Goal: Complete application form: Complete application form

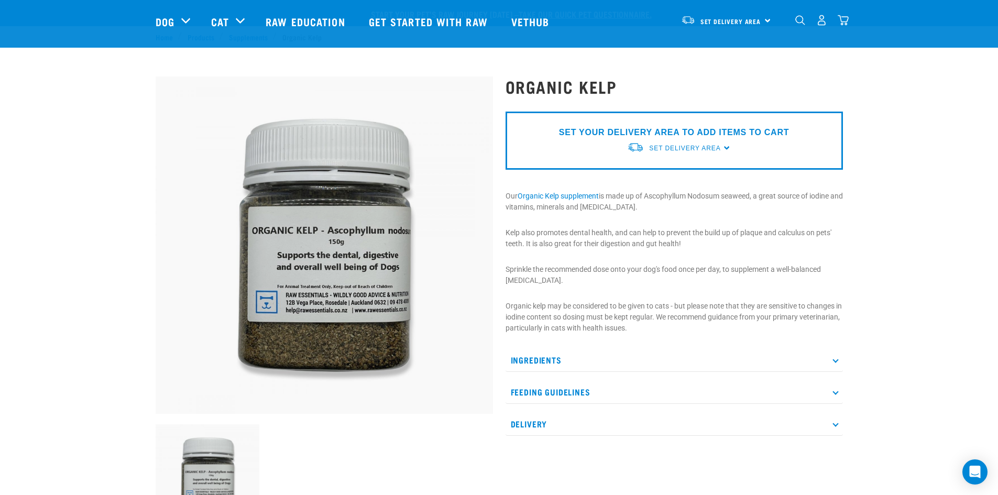
scroll to position [52, 0]
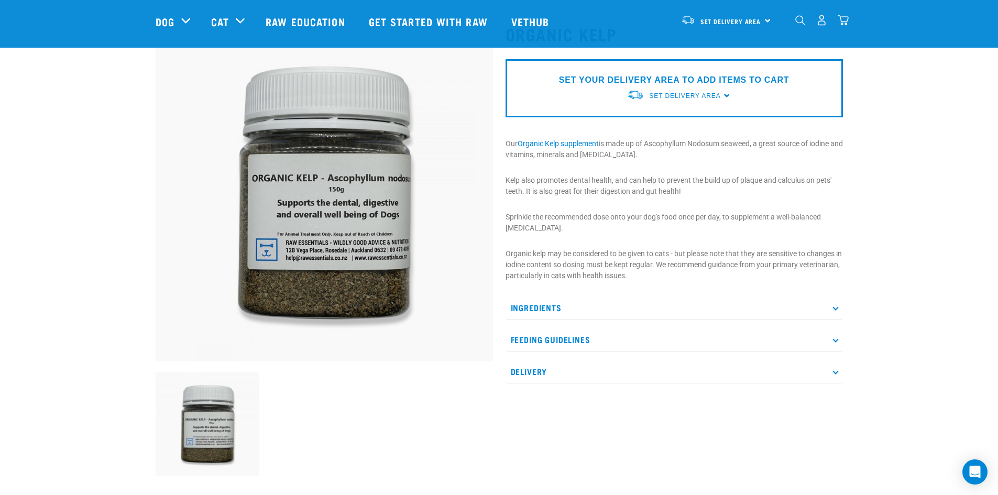
click at [830, 340] on p "Feeding Guidelines" at bounding box center [674, 340] width 337 height 24
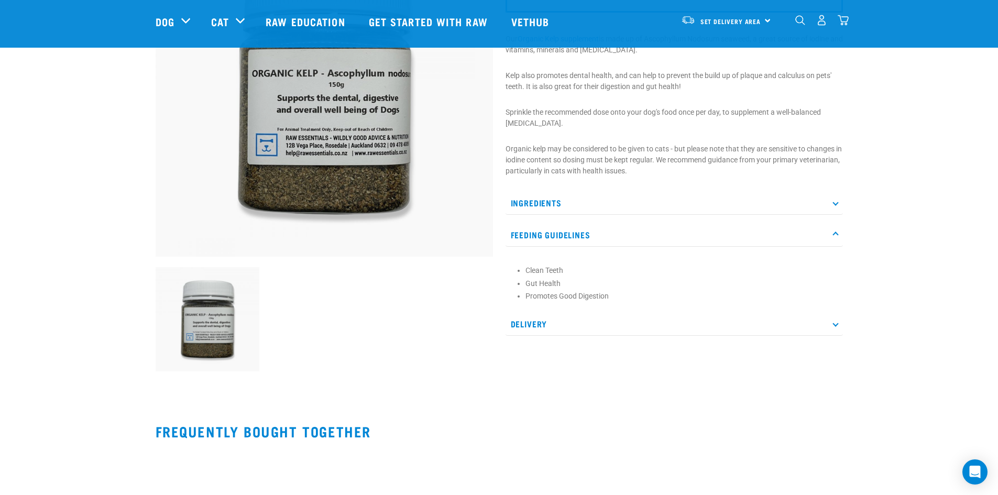
scroll to position [0, 0]
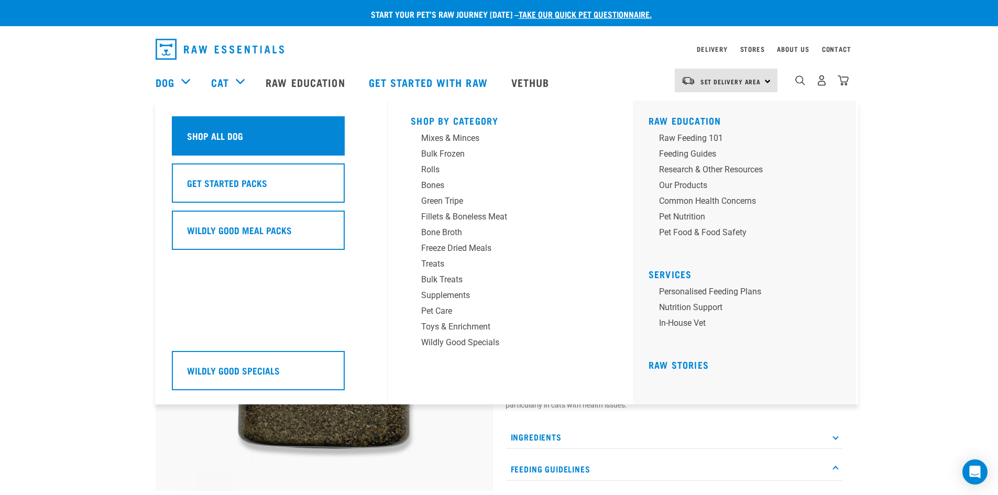
click at [204, 130] on h5 "Shop All Dog" at bounding box center [215, 136] width 56 height 14
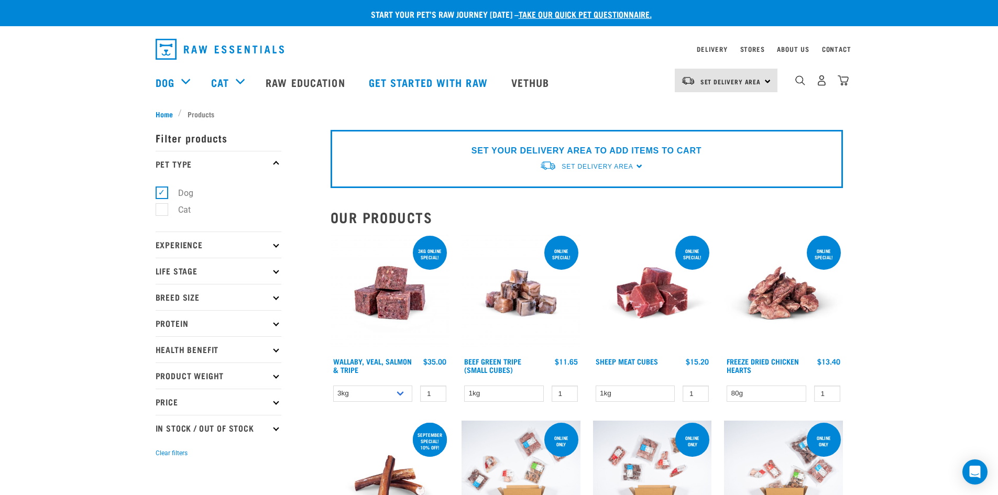
click at [253, 270] on p "Life Stage" at bounding box center [219, 271] width 126 height 26
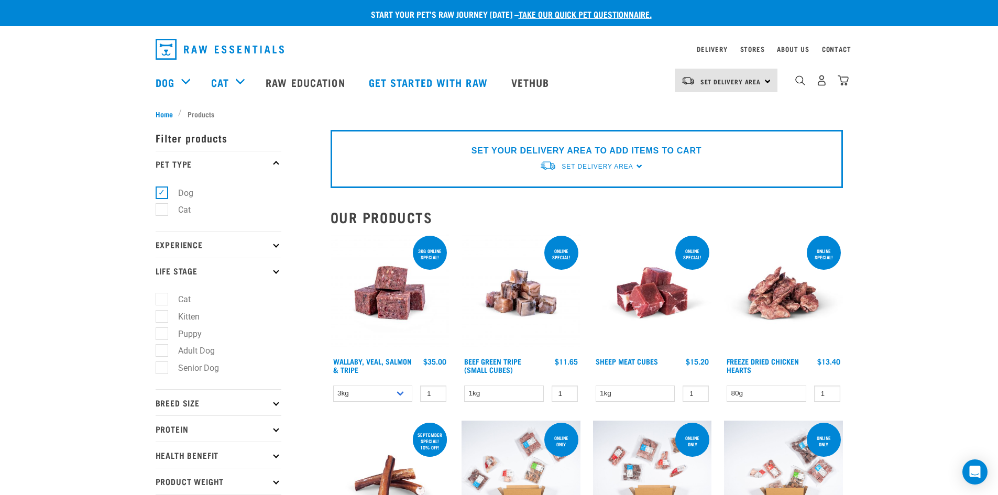
click at [204, 372] on label "Senior Dog" at bounding box center [192, 368] width 62 height 13
click at [162, 370] on input "Senior Dog" at bounding box center [159, 366] width 7 height 7
checkbox input "true"
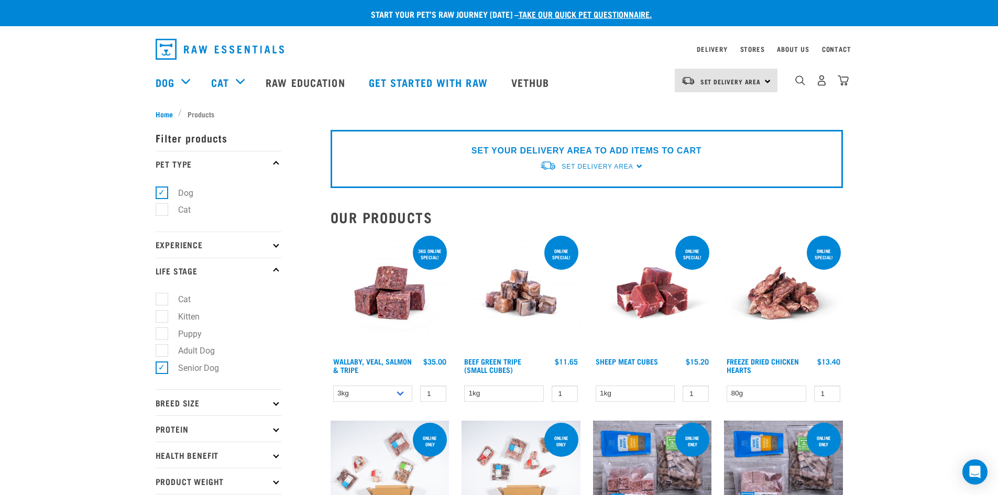
click at [195, 349] on label "Adult Dog" at bounding box center [190, 350] width 58 height 13
click at [162, 349] on input "Adult Dog" at bounding box center [159, 349] width 7 height 7
checkbox input "true"
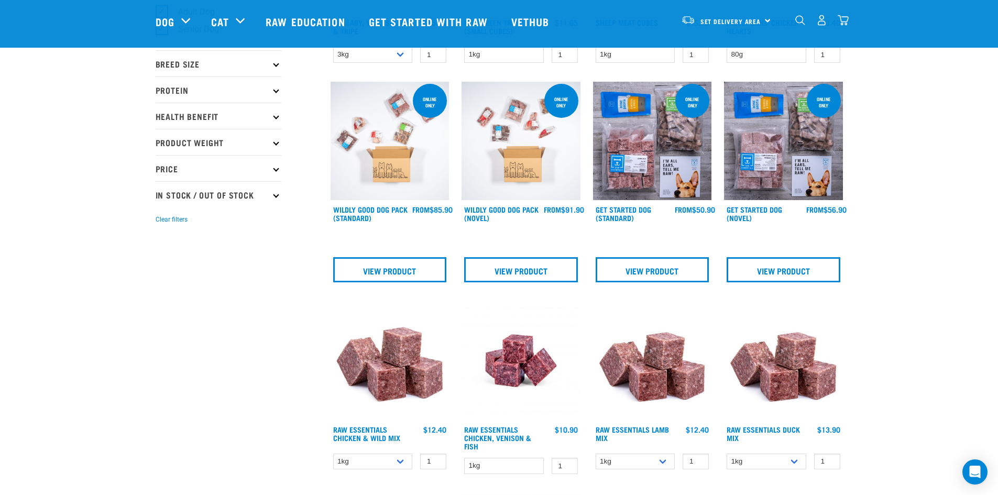
scroll to position [52, 0]
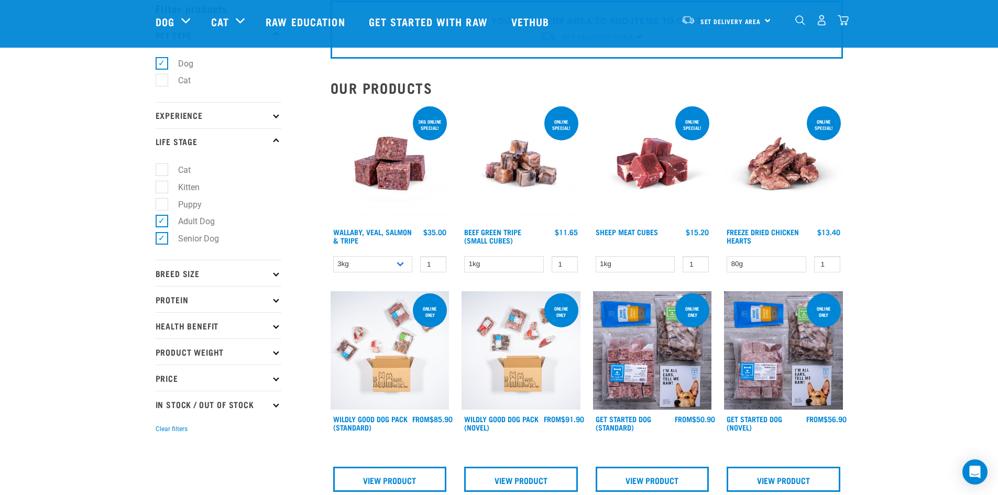
click at [520, 167] on img at bounding box center [521, 163] width 119 height 119
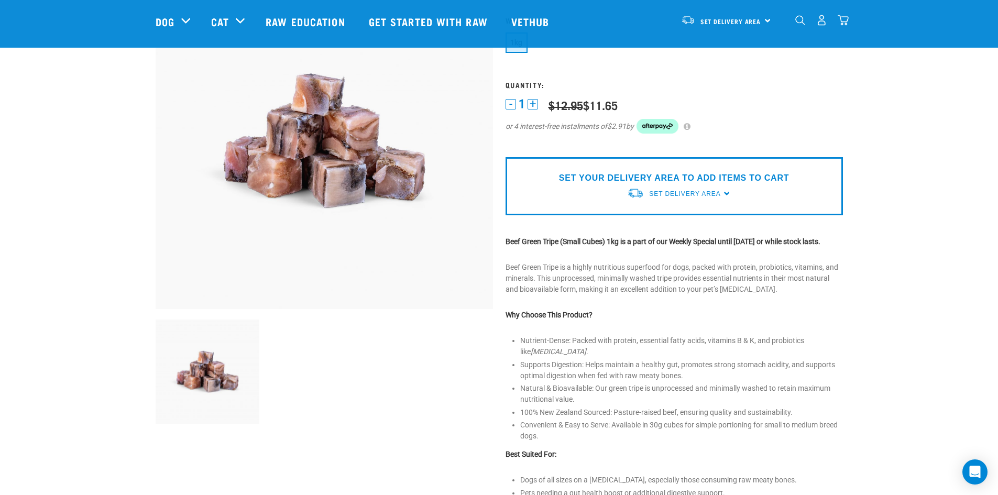
scroll to position [210, 0]
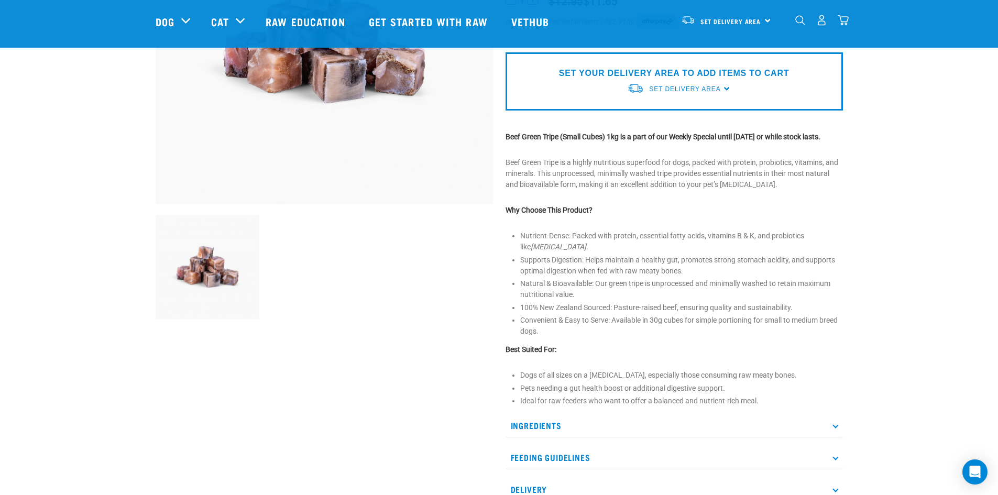
click at [832, 430] on p "Ingredients" at bounding box center [674, 426] width 337 height 24
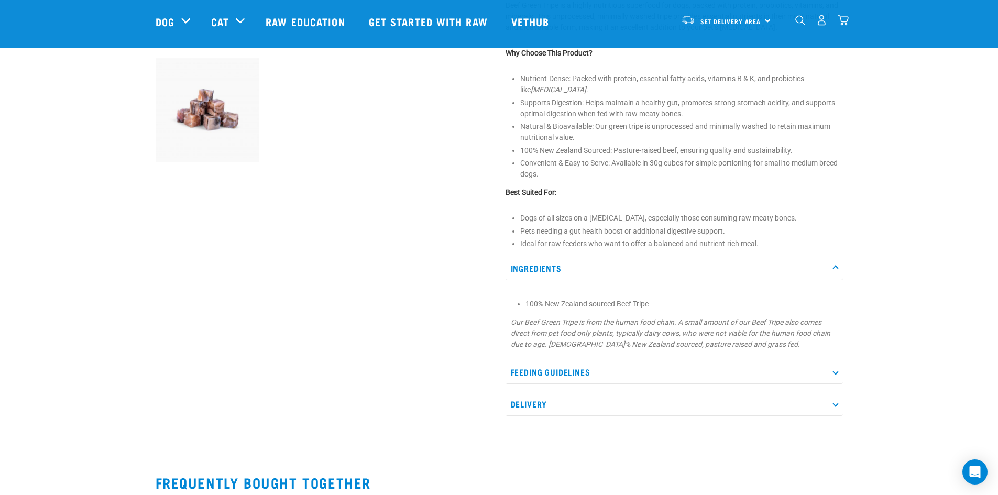
scroll to position [419, 0]
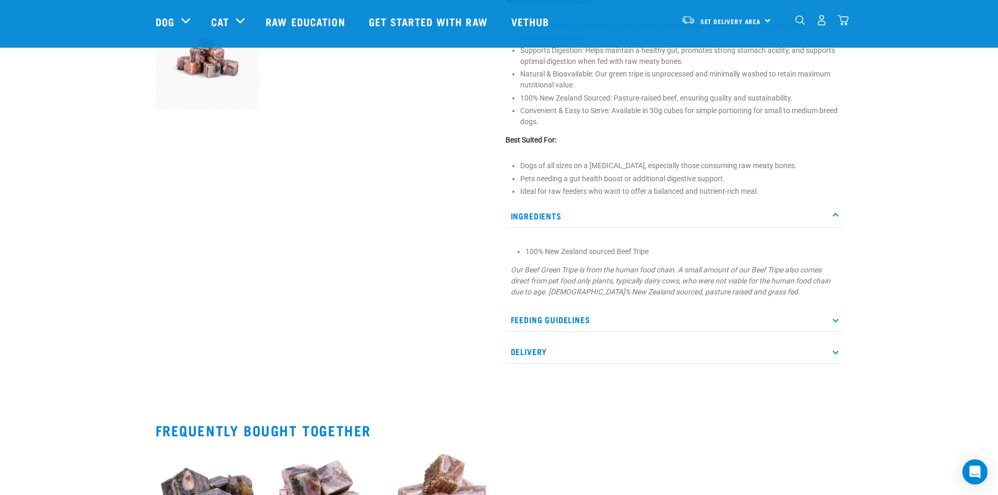
click at [620, 331] on p "Feeding Guidelines" at bounding box center [674, 320] width 337 height 24
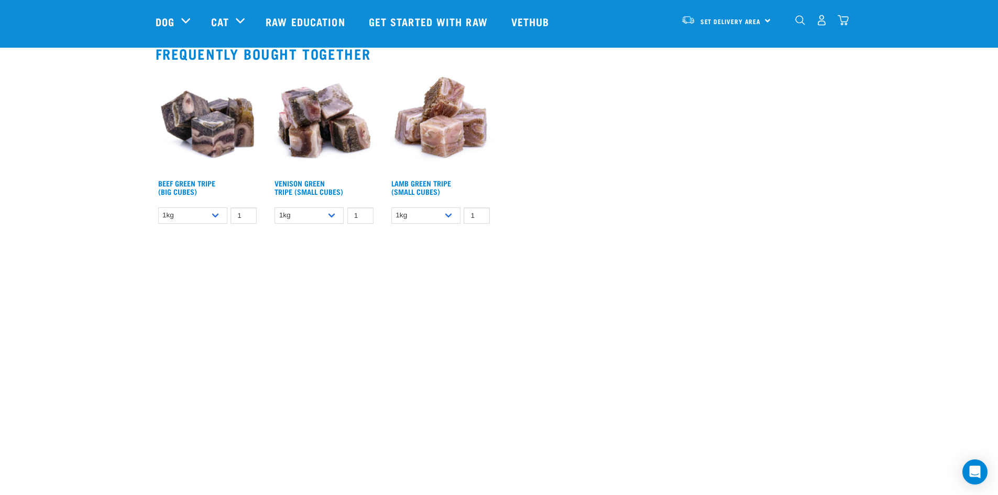
scroll to position [629, 0]
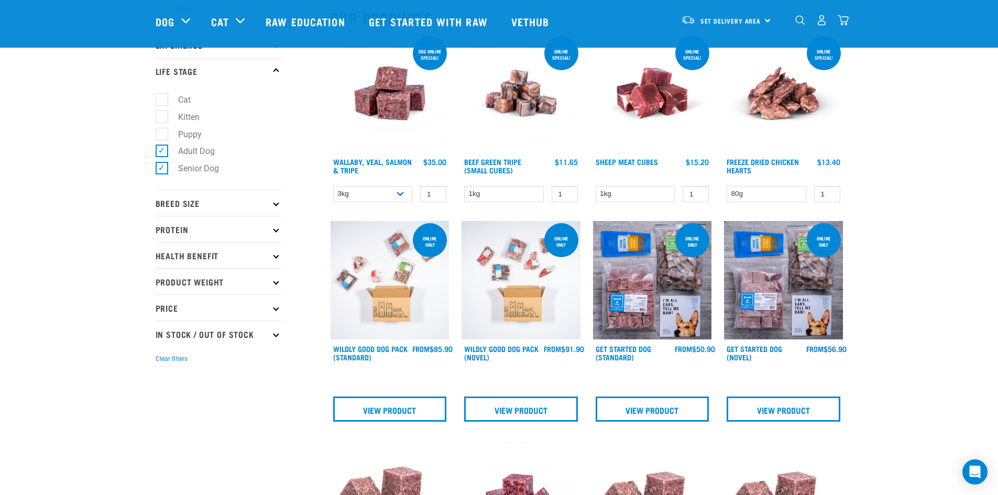
scroll to position [227, 0]
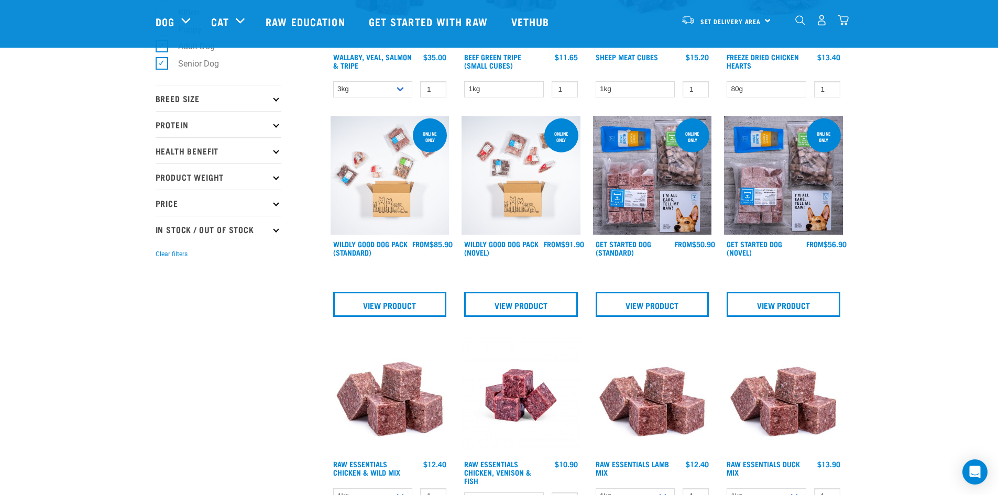
click at [386, 177] on img at bounding box center [390, 175] width 119 height 119
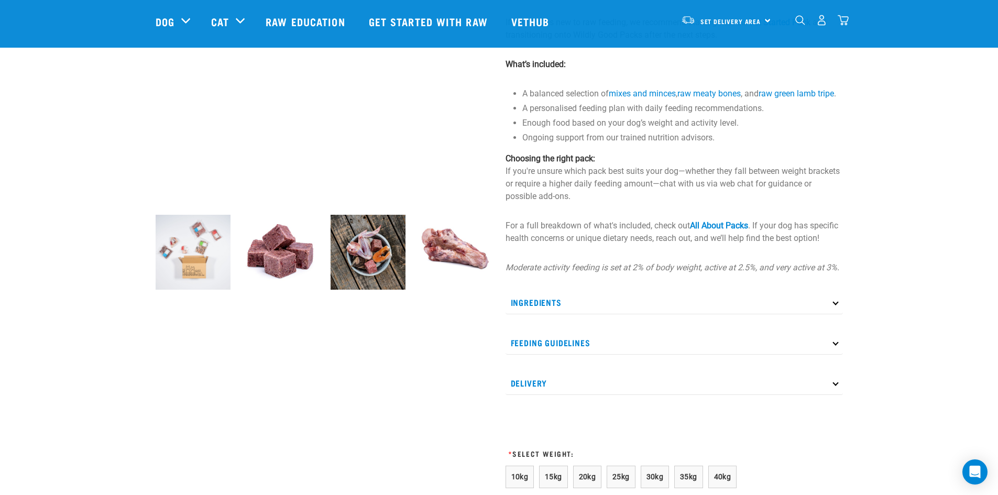
scroll to position [314, 0]
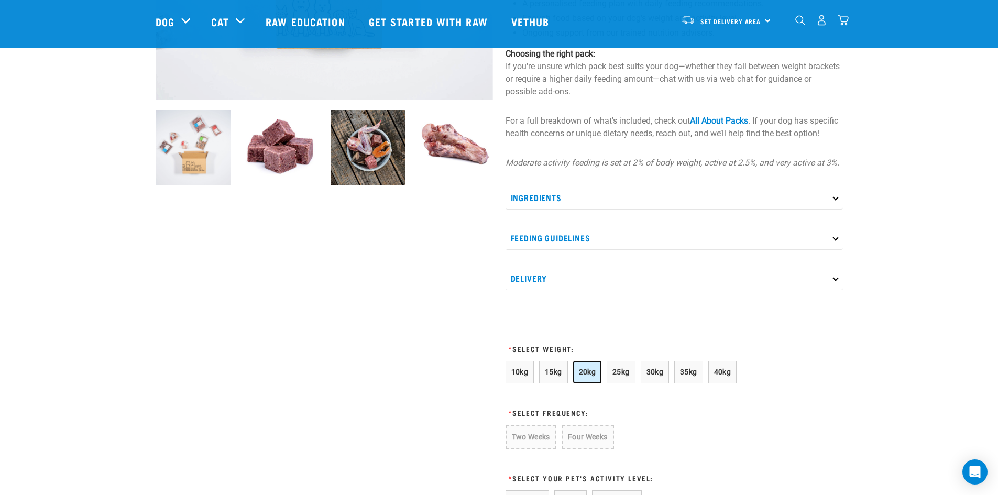
click at [578, 384] on button "20kg" at bounding box center [587, 372] width 29 height 23
click at [524, 448] on button "Two Weeks" at bounding box center [531, 437] width 50 height 23
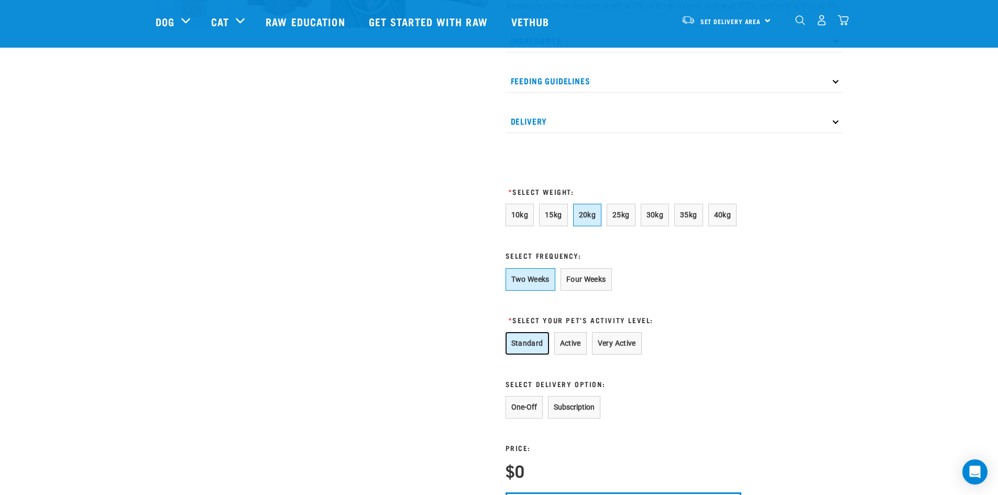
click at [532, 355] on button "Standard" at bounding box center [527, 343] width 43 height 23
click at [589, 419] on button "Subscription" at bounding box center [574, 407] width 52 height 23
click at [597, 291] on button "Four Weeks" at bounding box center [586, 279] width 51 height 23
click at [520, 291] on button "Two Weeks" at bounding box center [531, 279] width 50 height 23
click at [608, 355] on button "Very Active" at bounding box center [617, 343] width 50 height 23
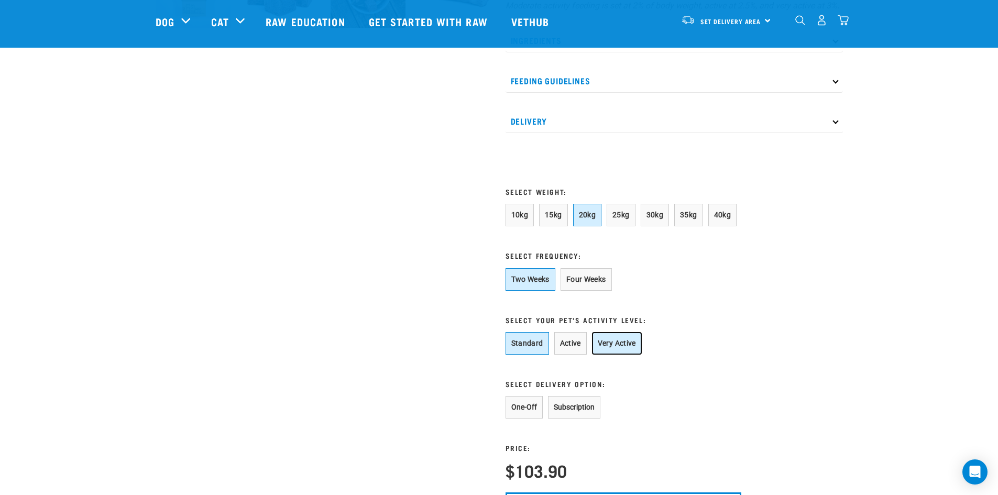
scroll to position [576, 0]
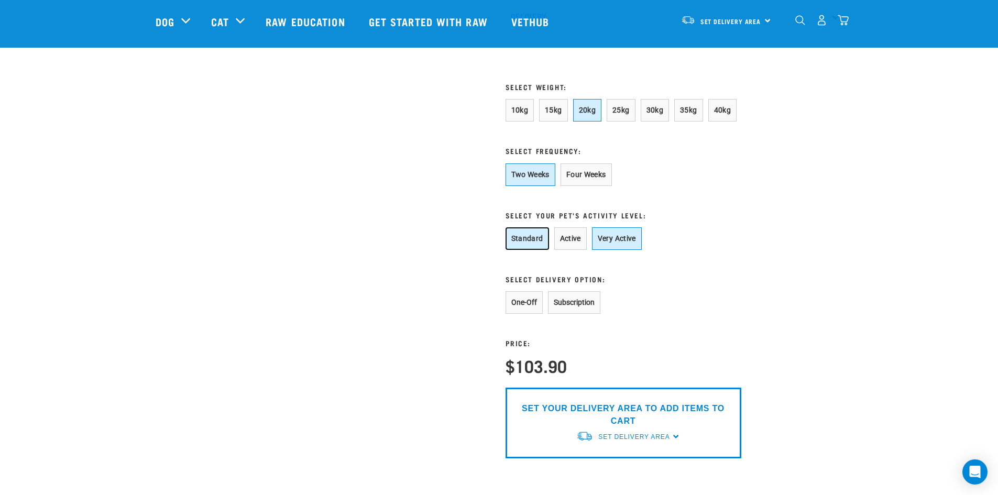
click at [520, 250] on button "Standard" at bounding box center [527, 238] width 43 height 23
click at [587, 186] on button "Four Weeks" at bounding box center [586, 175] width 51 height 23
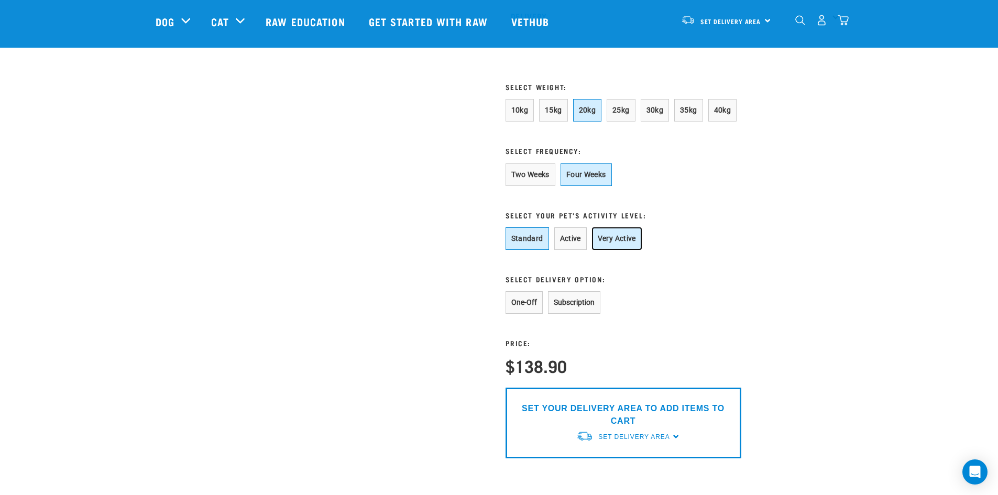
click at [628, 250] on button "Very Active" at bounding box center [617, 238] width 50 height 23
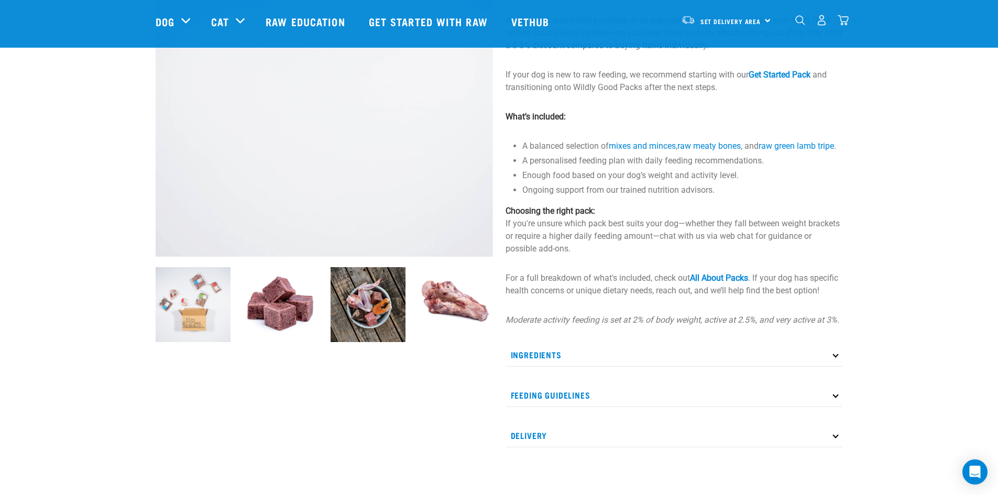
scroll to position [210, 0]
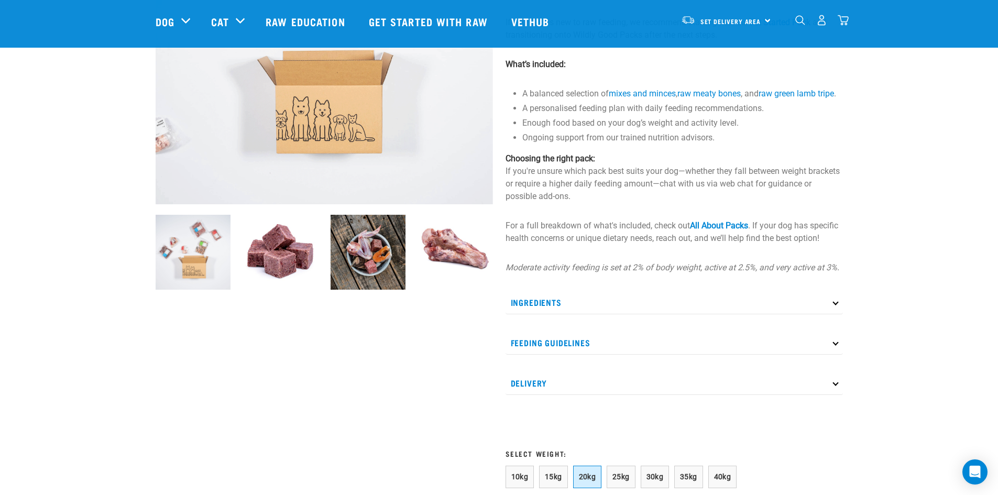
click at [563, 314] on p "Ingredients" at bounding box center [674, 303] width 337 height 24
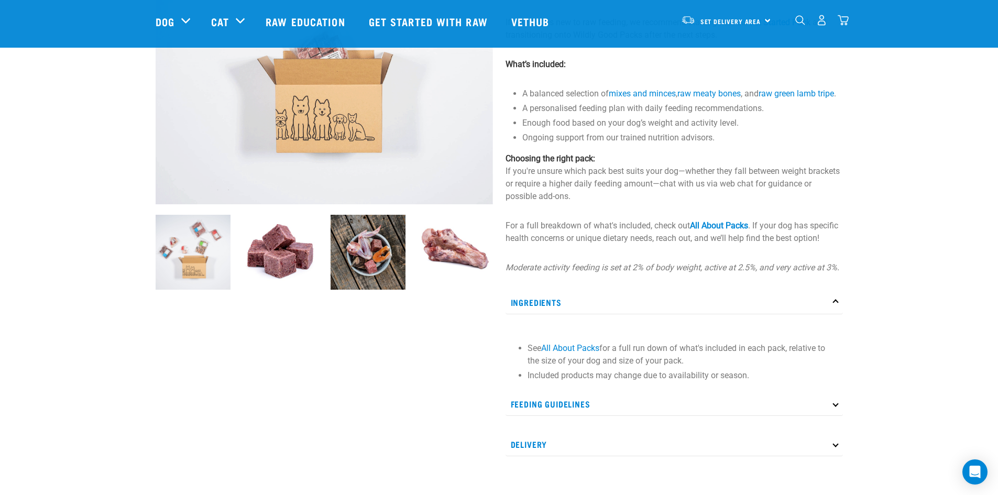
click at [563, 415] on p "Feeding Guidelines" at bounding box center [674, 405] width 337 height 24
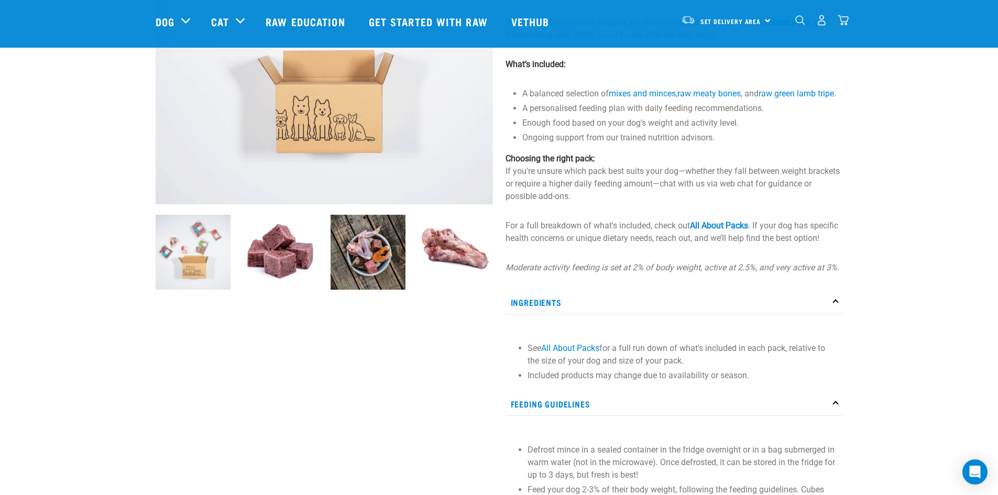
scroll to position [0, 0]
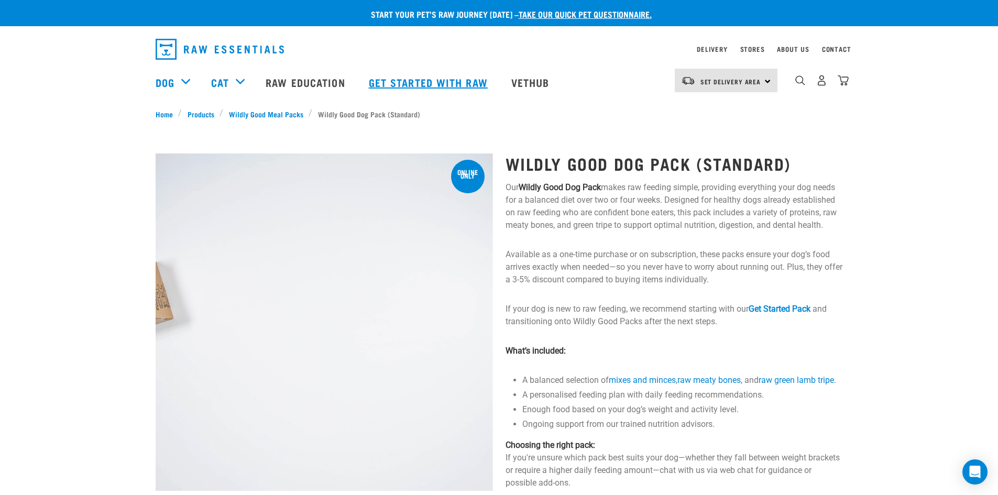
click at [411, 85] on link "Get started with Raw" at bounding box center [429, 82] width 143 height 42
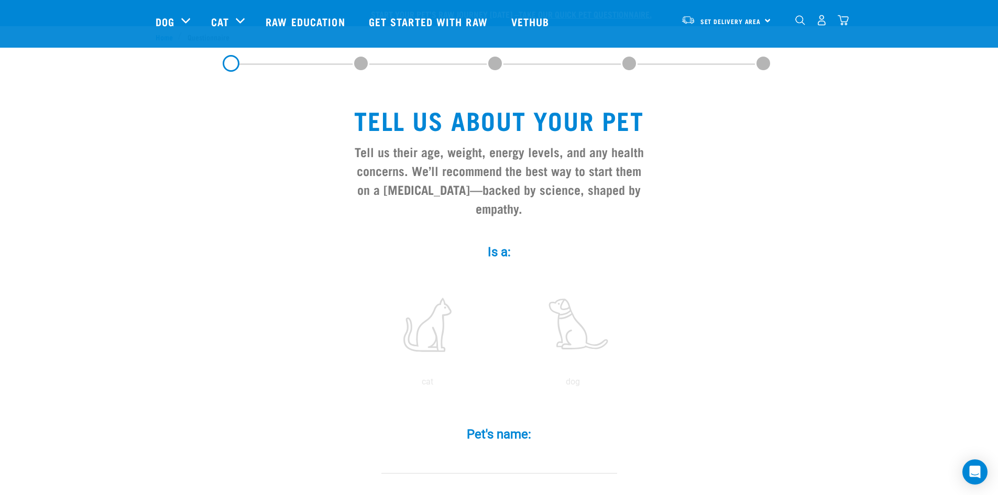
scroll to position [52, 0]
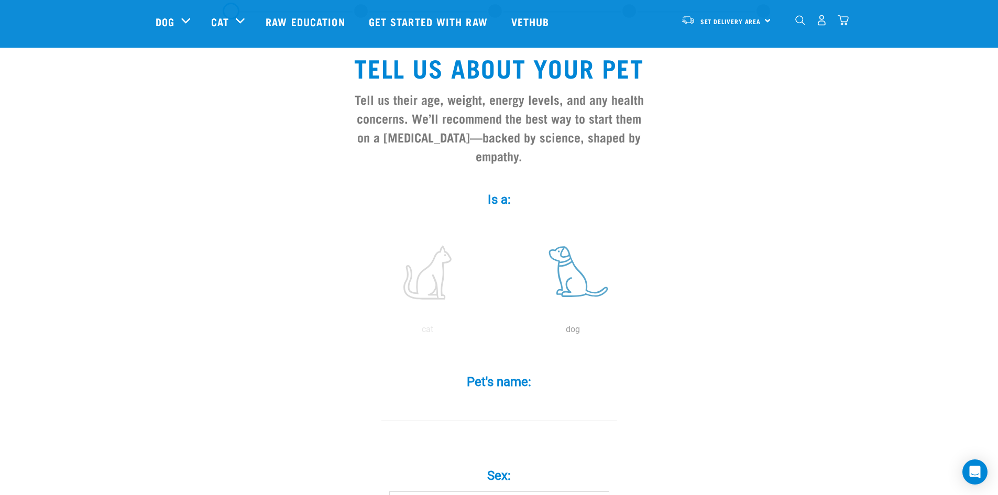
click at [565, 259] on label at bounding box center [573, 272] width 141 height 89
click at [500, 332] on input "radio" at bounding box center [500, 332] width 0 height 0
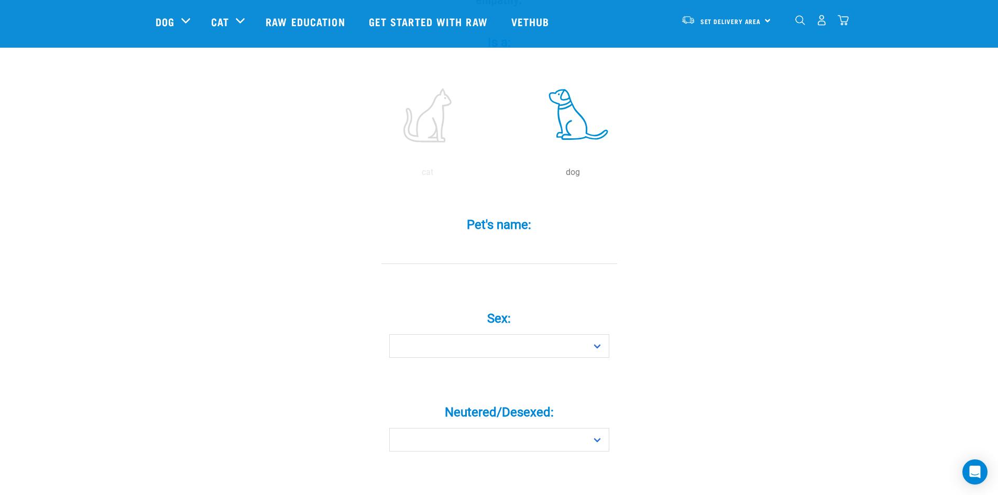
scroll to position [262, 0]
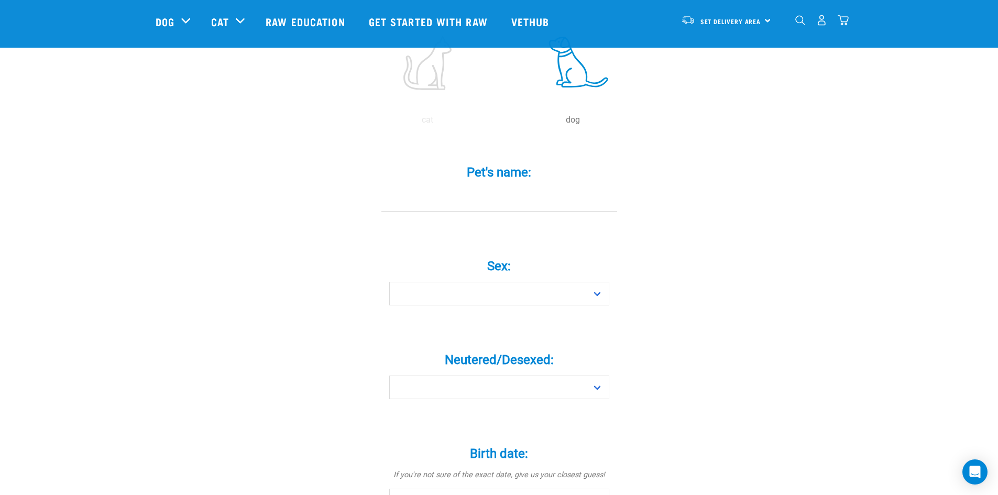
click at [503, 188] on input "Pet's name: *" at bounding box center [500, 200] width 236 height 24
type input "s"
click at [522, 282] on select "Boy Girl" at bounding box center [499, 294] width 220 height 24
select select "girl"
click at [389, 282] on select "Boy Girl" at bounding box center [499, 294] width 220 height 24
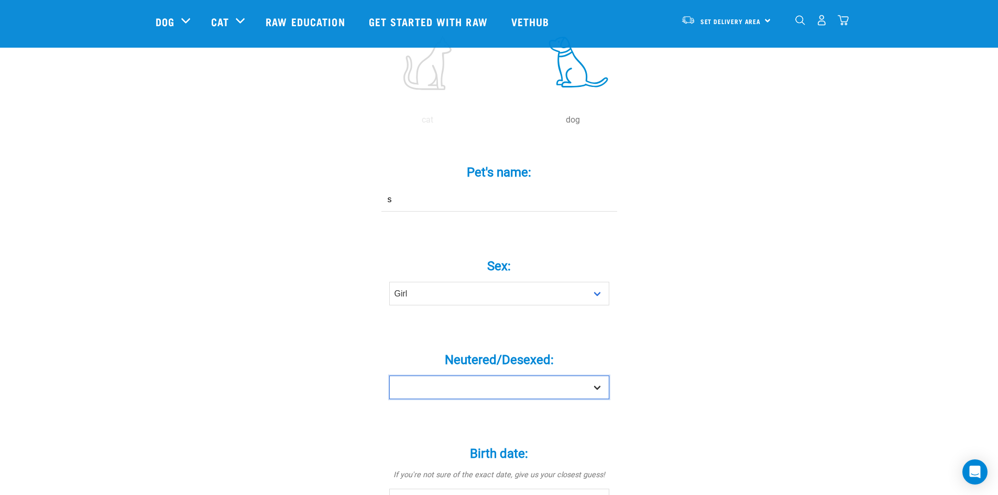
click at [475, 376] on select "Yes No" at bounding box center [499, 388] width 220 height 24
select select "yes"
click at [389, 376] on select "Yes No" at bounding box center [499, 388] width 220 height 24
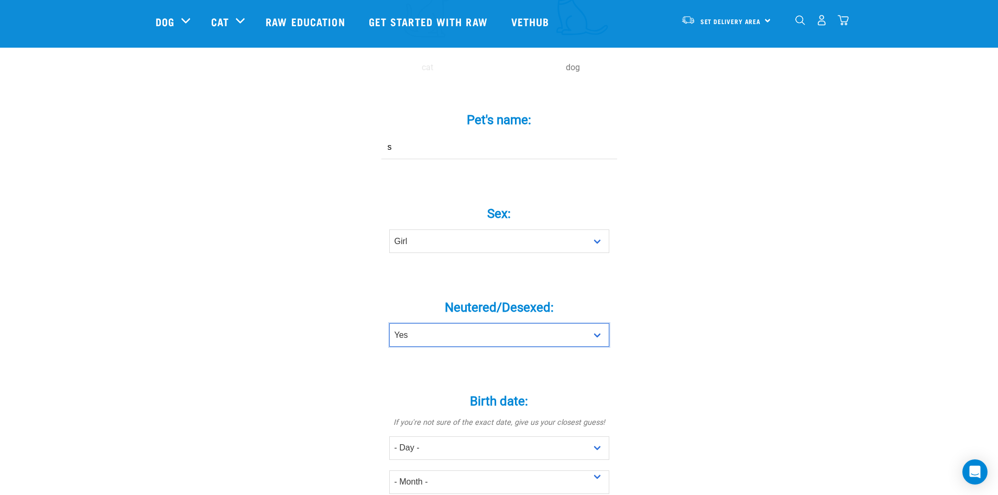
scroll to position [419, 0]
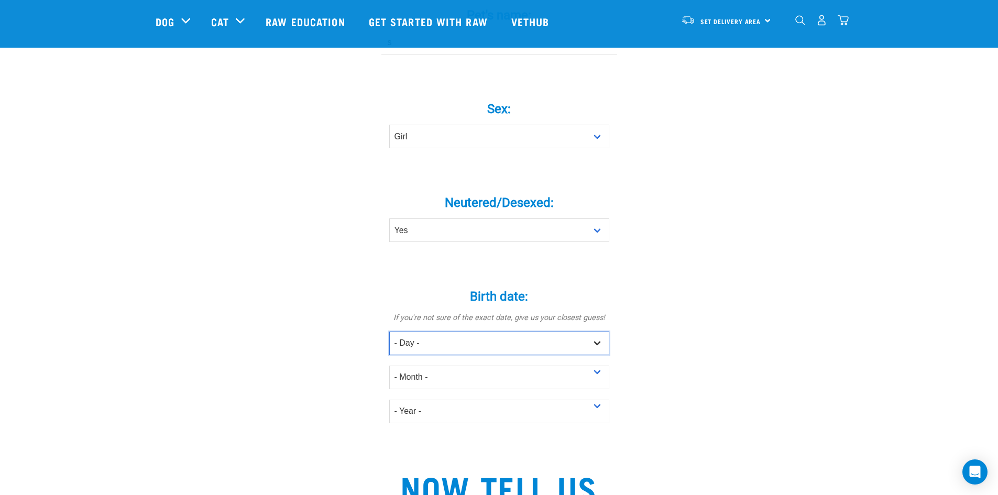
click at [493, 332] on select "- Day - 1 2 3 4 5 6 7 8 9 10 11 12 13 14 15 16 17 18 19 20 21 22 23 24 25 26 27" at bounding box center [499, 344] width 220 height 24
select select "18"
click at [389, 332] on select "- Day - 1 2 3 4 5 6 7 8 9 10 11 12 13 14 15 16 17 18 19 20 21 22 23 24 25 26 27" at bounding box center [499, 344] width 220 height 24
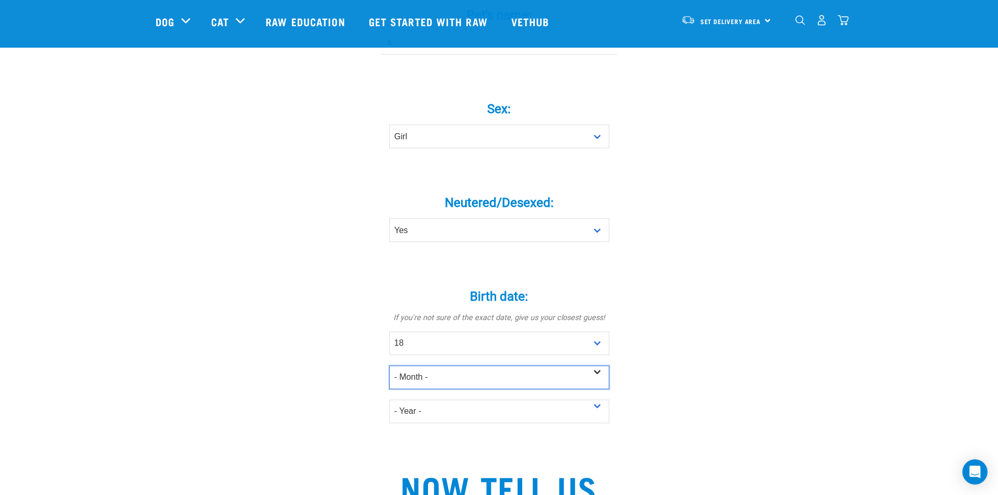
click at [419, 366] on select "- Month - January February March April May June July August September October N…" at bounding box center [499, 378] width 220 height 24
select select "September"
click at [389, 366] on select "- Month - January February March April May June July August September October N…" at bounding box center [499, 378] width 220 height 24
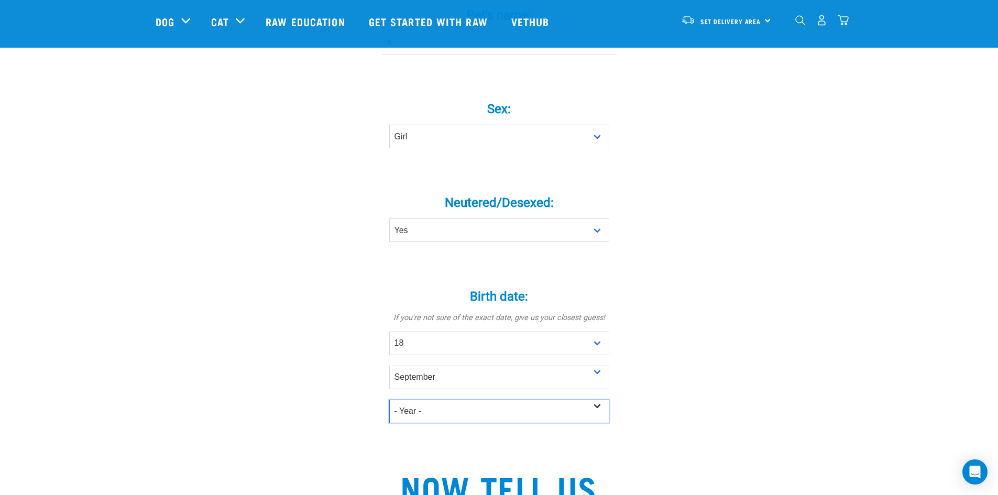
click at [420, 400] on select "- Year - 2025 2024 2023 2022 2021 2020 2019 2018 2017 2016 2015 2014 2013 2012" at bounding box center [499, 412] width 220 height 24
select select "2018"
click at [389, 400] on select "- Year - 2025 2024 2023 2022 2021 2020 2019 2018 2017 2016 2015 2014 2013 2012" at bounding box center [499, 412] width 220 height 24
click at [794, 360] on div "Tell us about your pet Tell us their age, weight, energy levels, and any health…" at bounding box center [500, 290] width 688 height 1250
